Goal: Information Seeking & Learning: Check status

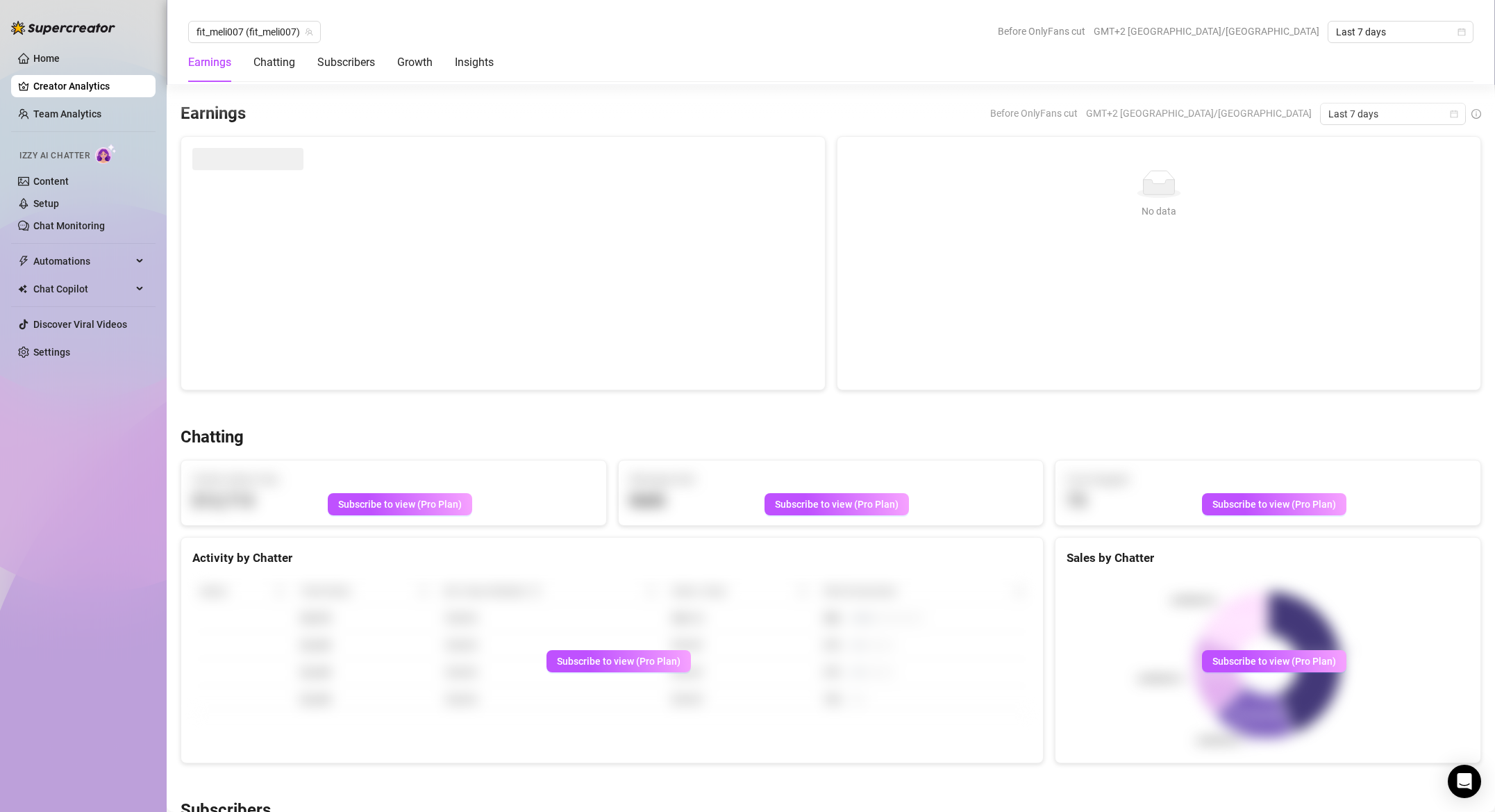
scroll to position [483, 0]
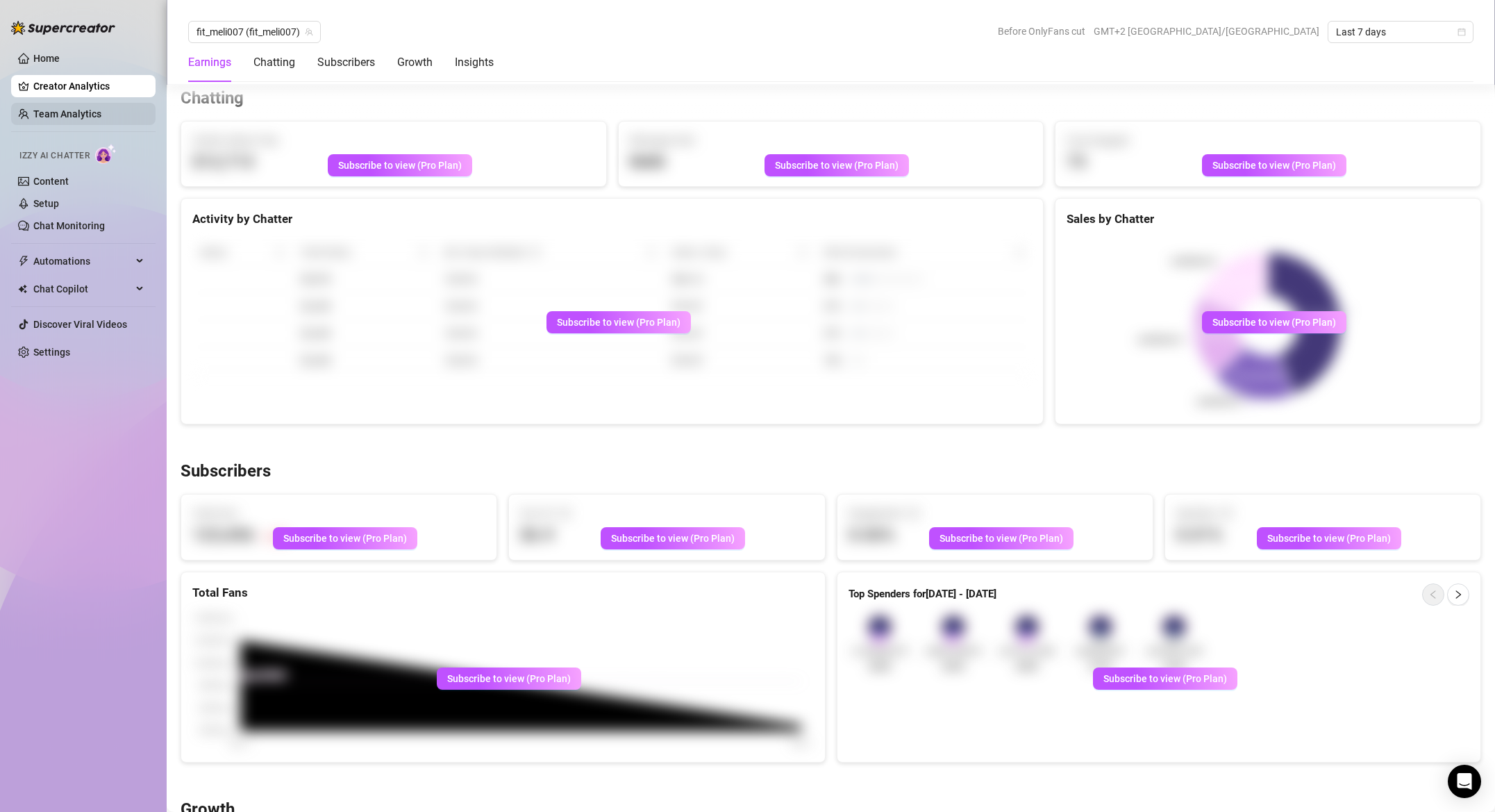
click at [72, 119] on link "Team Analytics" at bounding box center [67, 114] width 68 height 11
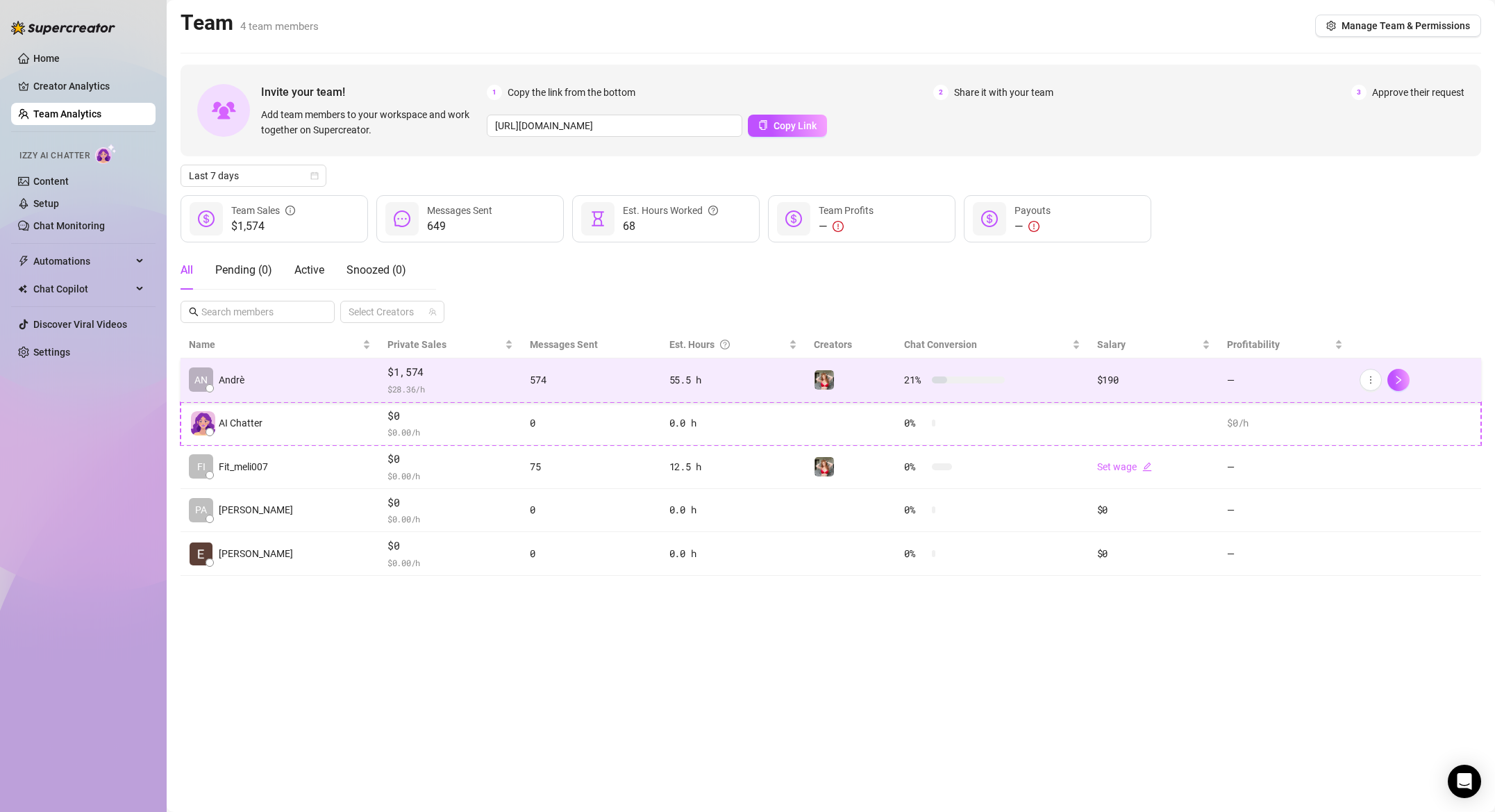
click at [455, 383] on span "$ 28.36 /h" at bounding box center [450, 389] width 125 height 14
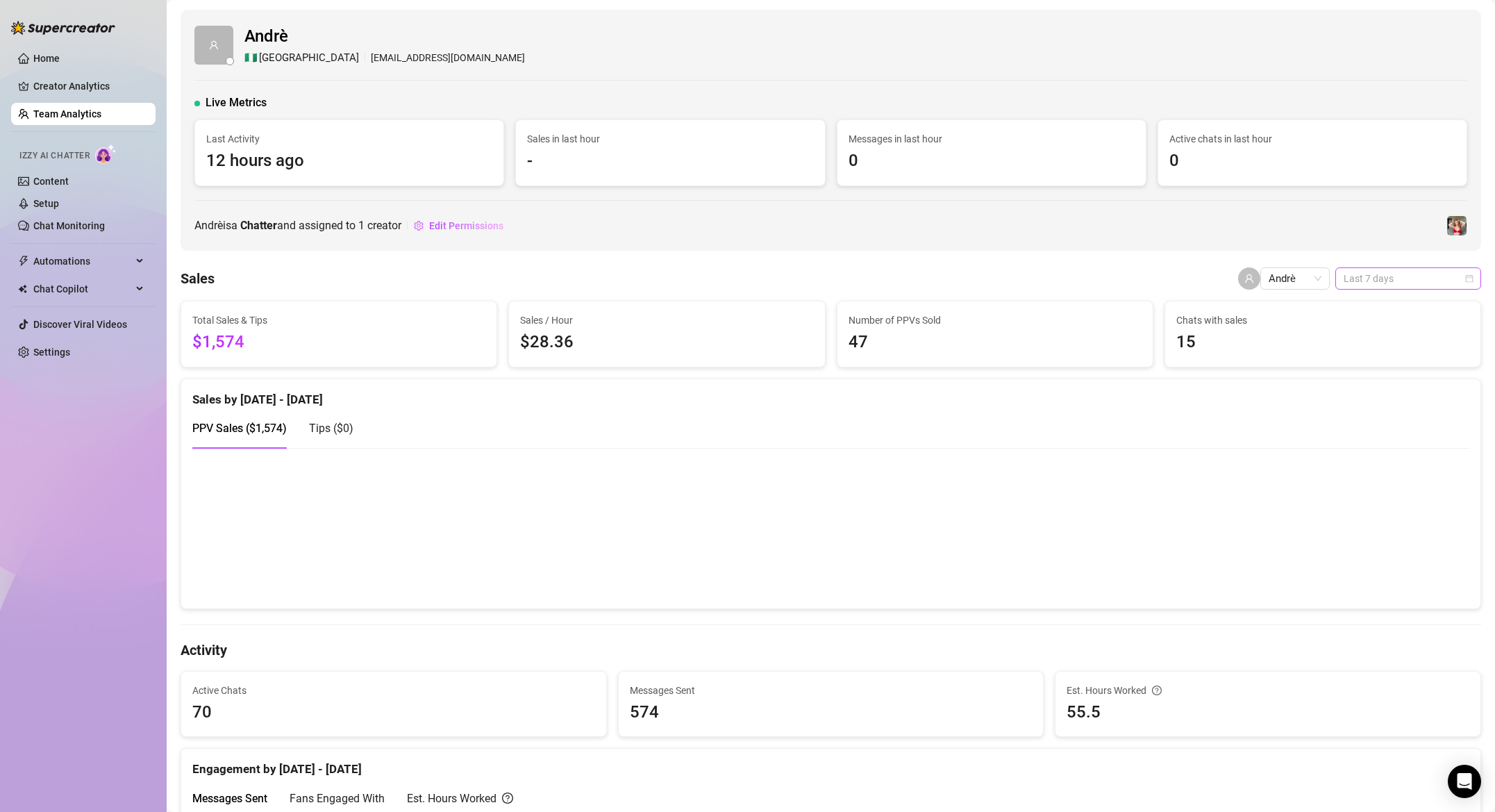
click at [1343, 284] on div "Last 7 days" at bounding box center [1408, 278] width 146 height 22
click at [1386, 375] on div "Last 90 days" at bounding box center [1408, 372] width 124 height 15
